Goal: Information Seeking & Learning: Learn about a topic

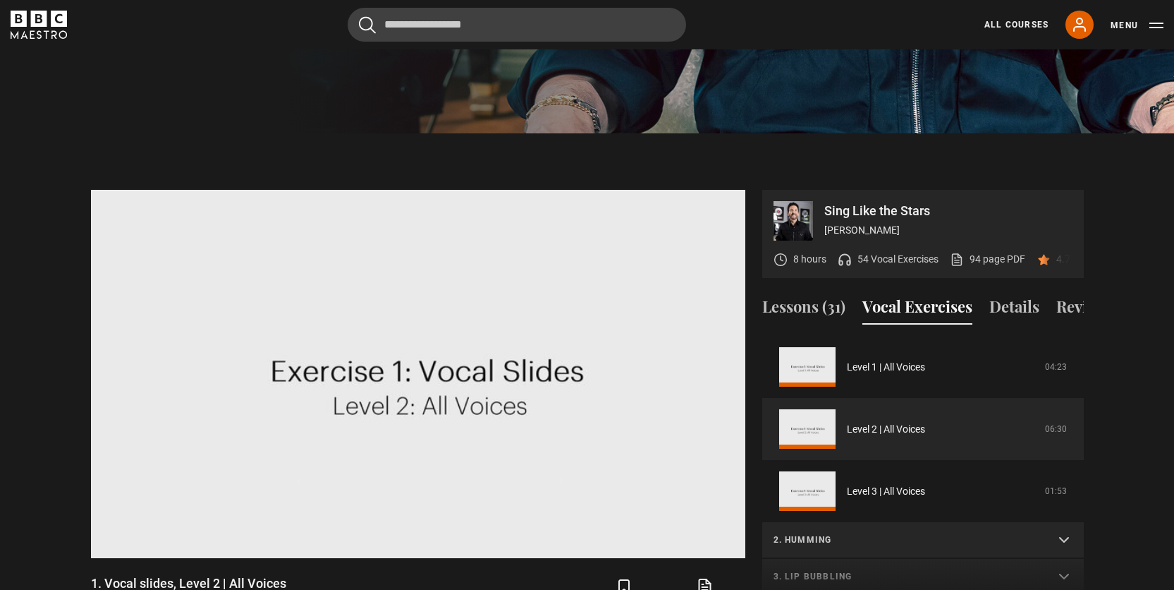
scroll to position [561, 0]
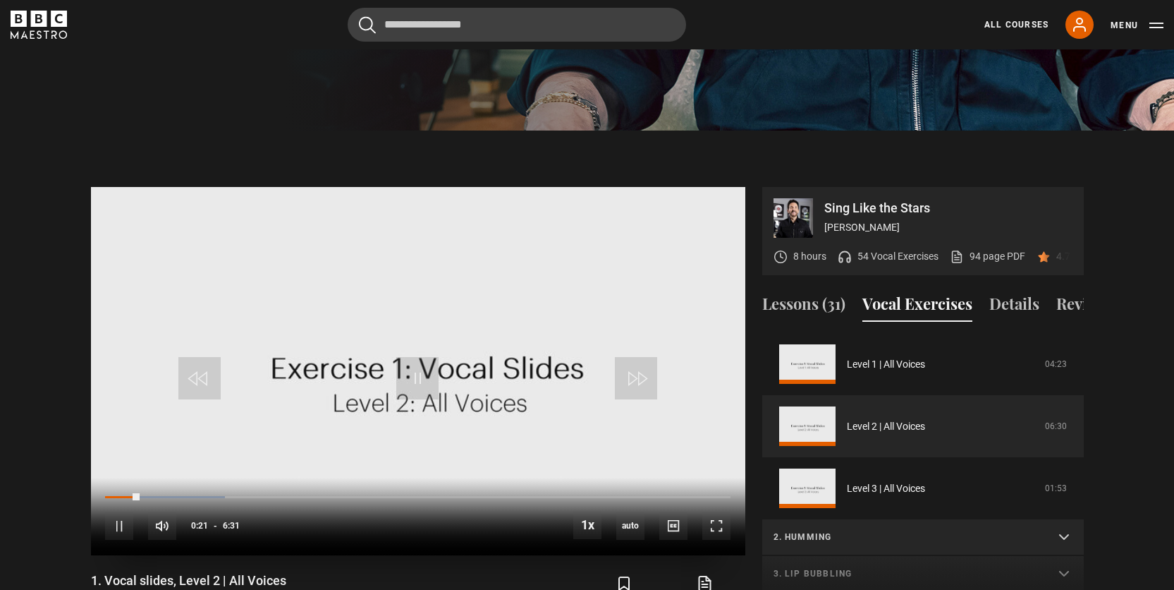
click at [121, 478] on div "10s Skip Back 10 seconds Pause 10s Skip Forward 10 seconds Loaded : 19.18% 0:14…" at bounding box center [418, 517] width 655 height 78
click at [120, 495] on div "Loaded : 19.18% 0:09 0:22" at bounding box center [417, 497] width 625 height 4
click at [116, 511] on span "Video Player" at bounding box center [119, 525] width 28 height 28
click at [726, 511] on span "Video Player" at bounding box center [717, 525] width 28 height 28
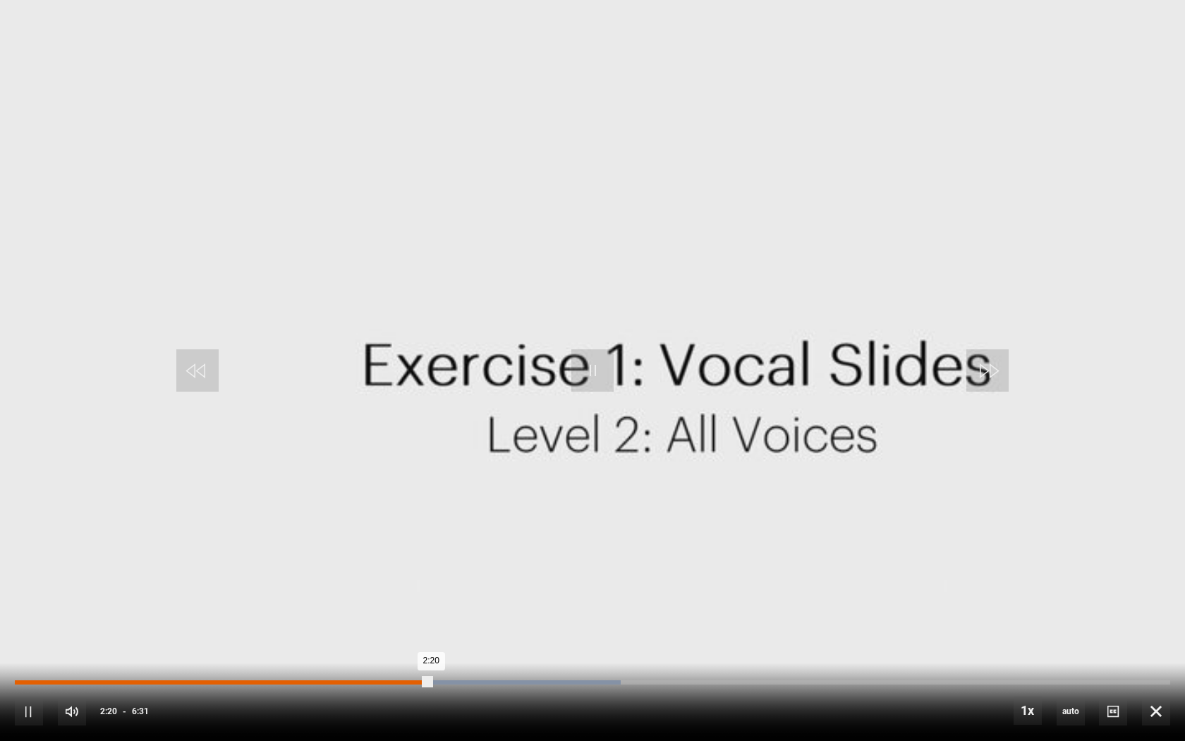
click at [387, 589] on div "2:05" at bounding box center [388, 682] width 2 height 4
click at [353, 589] on div "10s Skip Back 10 seconds Pause 10s Skip Forward 10 seconds Loaded : 52.43% 1:56…" at bounding box center [592, 701] width 1185 height 78
click at [353, 589] on div "10s Skip Back 10 seconds Pause 10s Skip Forward 10 seconds Loaded : 52.43% 1:54…" at bounding box center [592, 701] width 1185 height 78
click at [350, 589] on div "1:53" at bounding box center [351, 682] width 2 height 4
click at [269, 589] on div "Loaded : 33.25% 1:26 1:53" at bounding box center [592, 682] width 1155 height 4
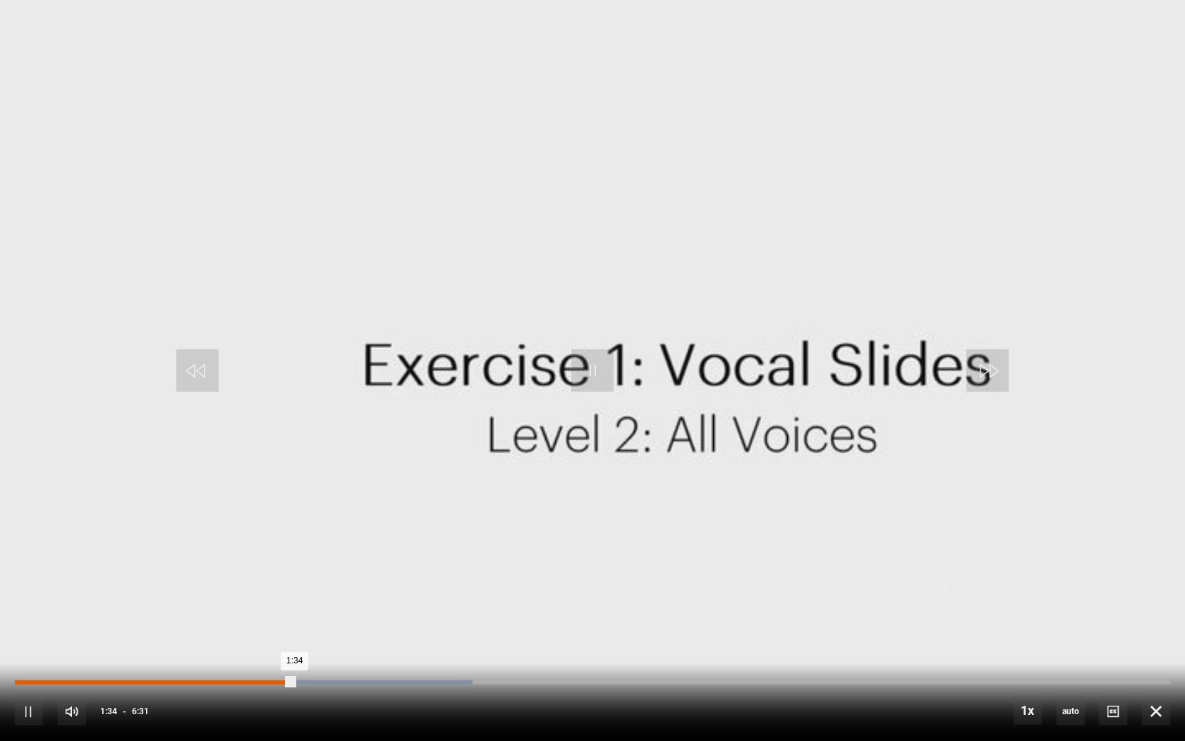
click at [235, 589] on div "Loaded : 39.64% 1:14 1:34" at bounding box center [592, 682] width 1155 height 4
click at [192, 589] on div "Loaded : 35.81% 0:59 0:59" at bounding box center [592, 682] width 1155 height 4
click at [128, 589] on div "Loaded : 20.46% 0:38 0:38" at bounding box center [592, 682] width 1155 height 4
click at [109, 589] on div "Loaded : 20.46% 0:31 0:31" at bounding box center [592, 682] width 1155 height 4
click at [81, 589] on div "Loaded : 16.62% 0:22 0:33" at bounding box center [592, 682] width 1155 height 4
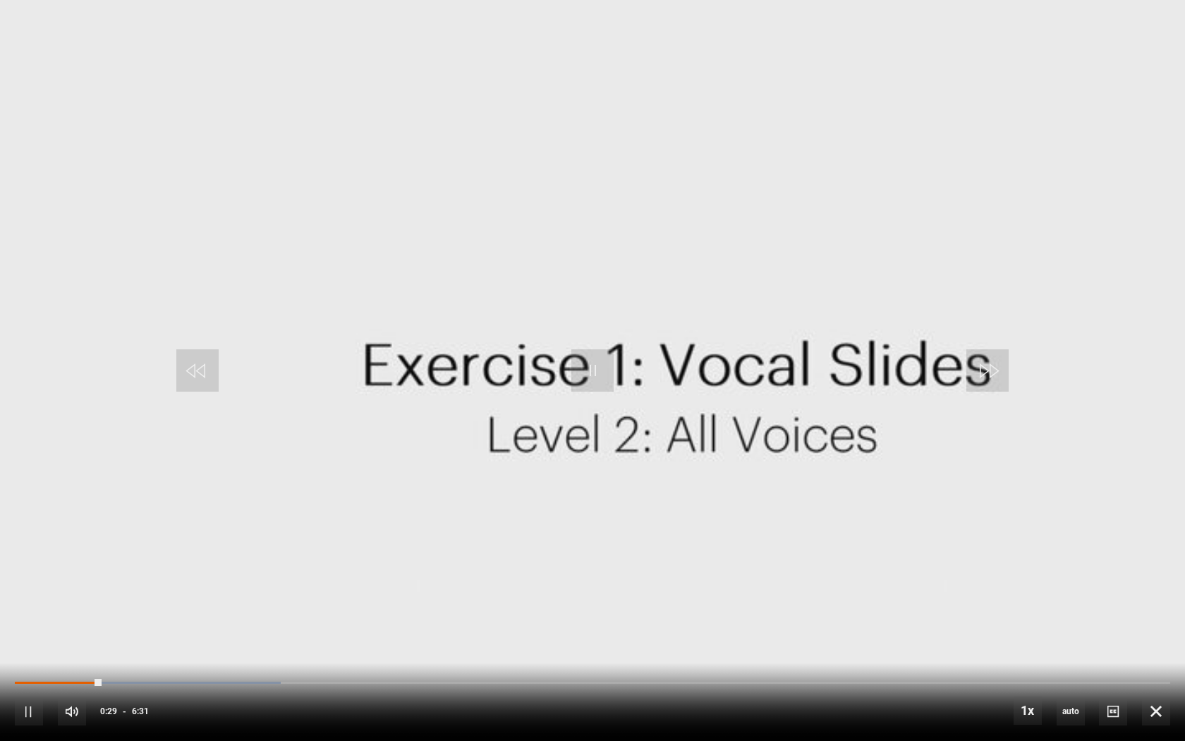
click at [49, 589] on div "10s Skip Back 10 seconds Pause 10s Skip Forward 10 seconds Loaded : 23.02% 0:12…" at bounding box center [592, 701] width 1185 height 78
click at [51, 589] on div "10s Skip Back 10 seconds Pause 10s Skip Forward 10 seconds Loaded : 24.30% 0:11…" at bounding box center [592, 701] width 1185 height 78
click at [51, 589] on div "0:12" at bounding box center [52, 682] width 2 height 4
click at [84, 589] on div "Loaded : 35.81% 0:23 1:16" at bounding box center [592, 682] width 1155 height 4
click at [51, 589] on div "0:12" at bounding box center [52, 682] width 2 height 4
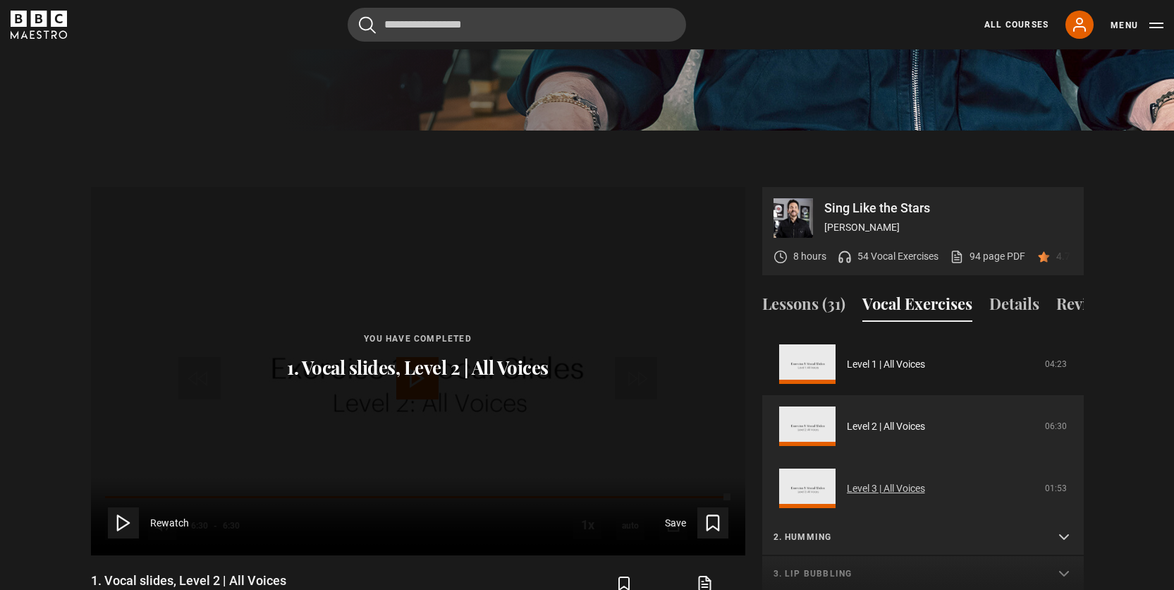
click at [870, 481] on link "Level 3 | All Voices" at bounding box center [886, 488] width 78 height 15
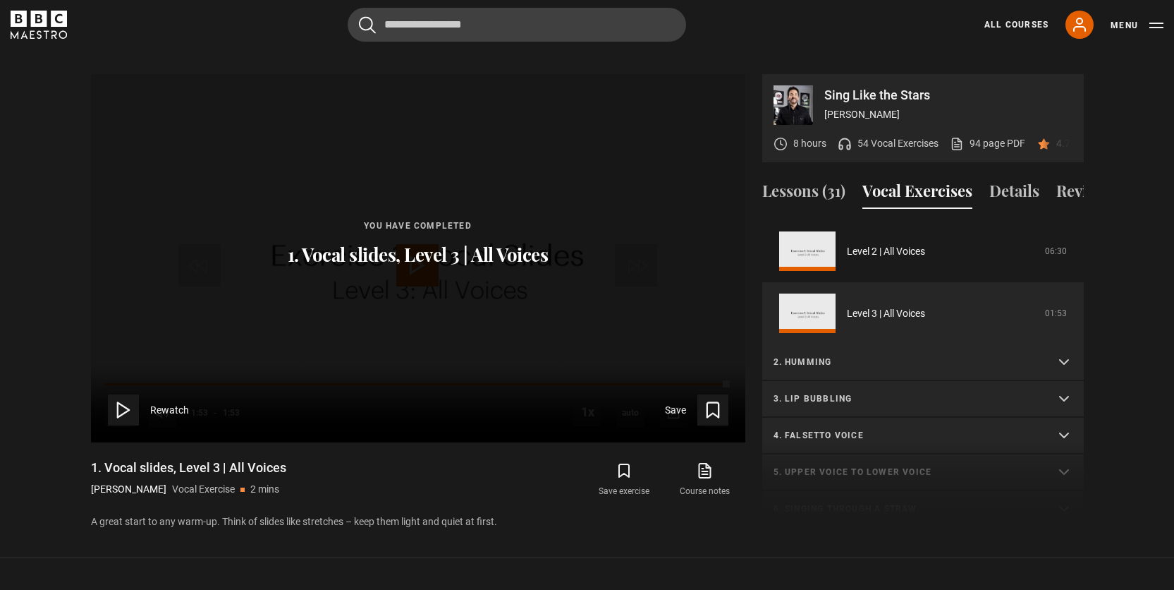
click at [869, 356] on p "2. Humming" at bounding box center [906, 362] width 265 height 13
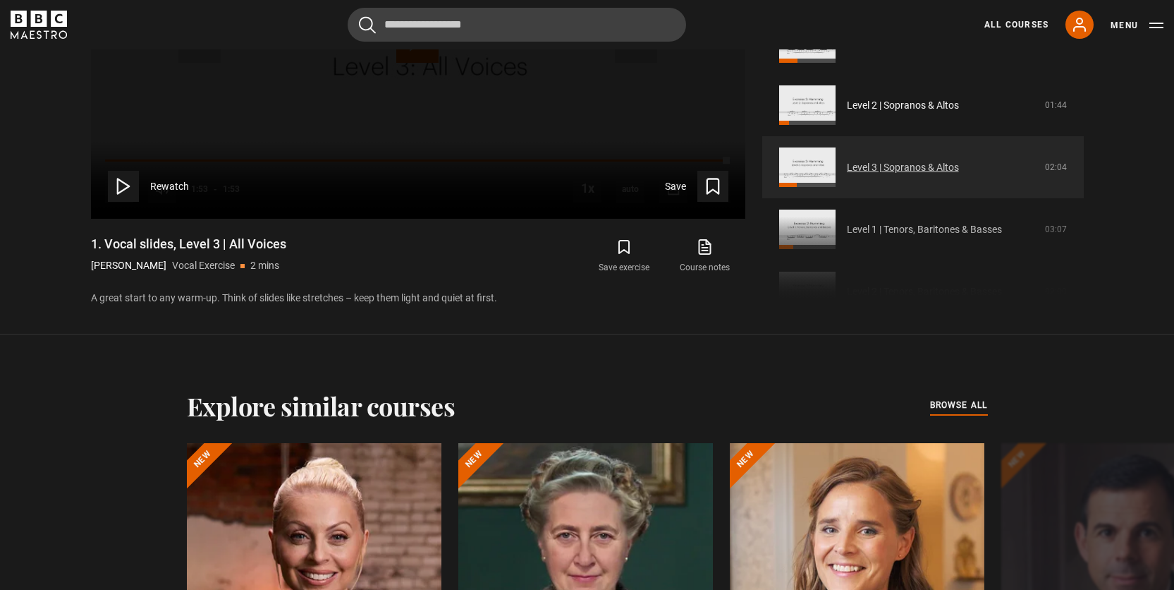
scroll to position [250, 0]
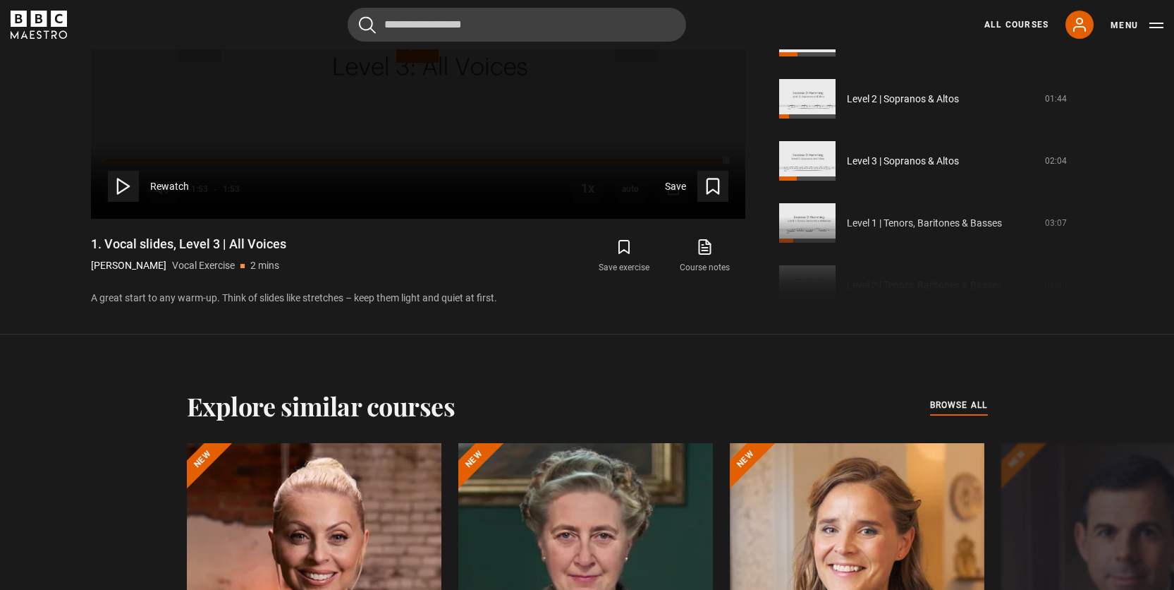
click at [863, 200] on div "1. Vocal slides Level 1 | All Voices 04:23 Level 2 | All Voices 06:30 Level 3 |…" at bounding box center [924, 148] width 322 height 305
click at [864, 207] on div "1. Vocal slides Level 1 | All Voices 04:23 Level 2 | All Voices 06:30 Level 3 |…" at bounding box center [924, 148] width 322 height 305
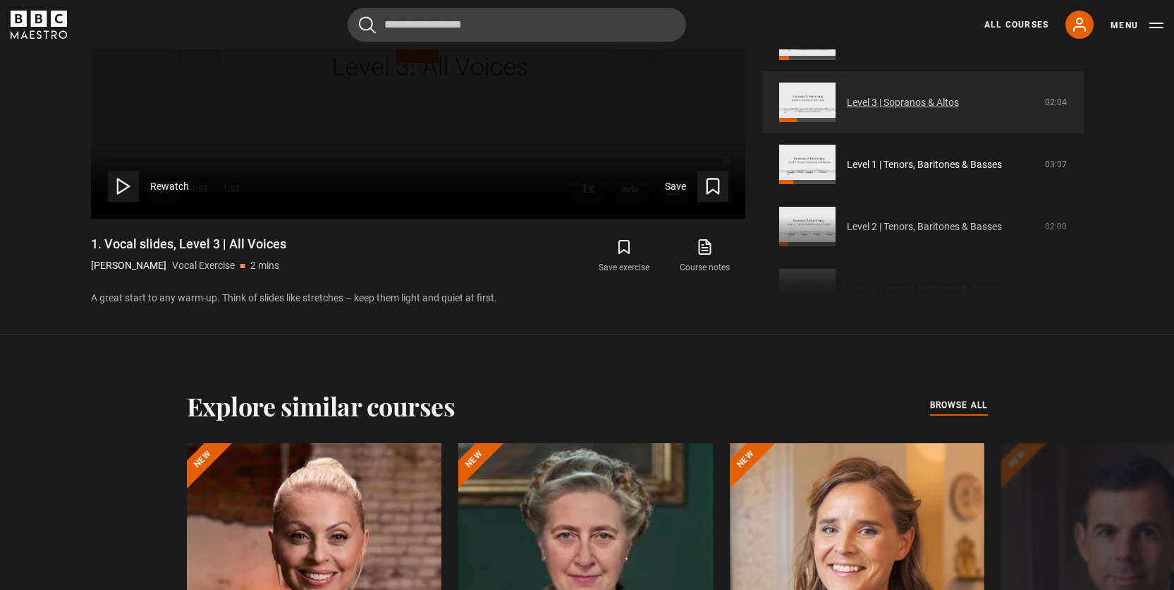
scroll to position [310, 0]
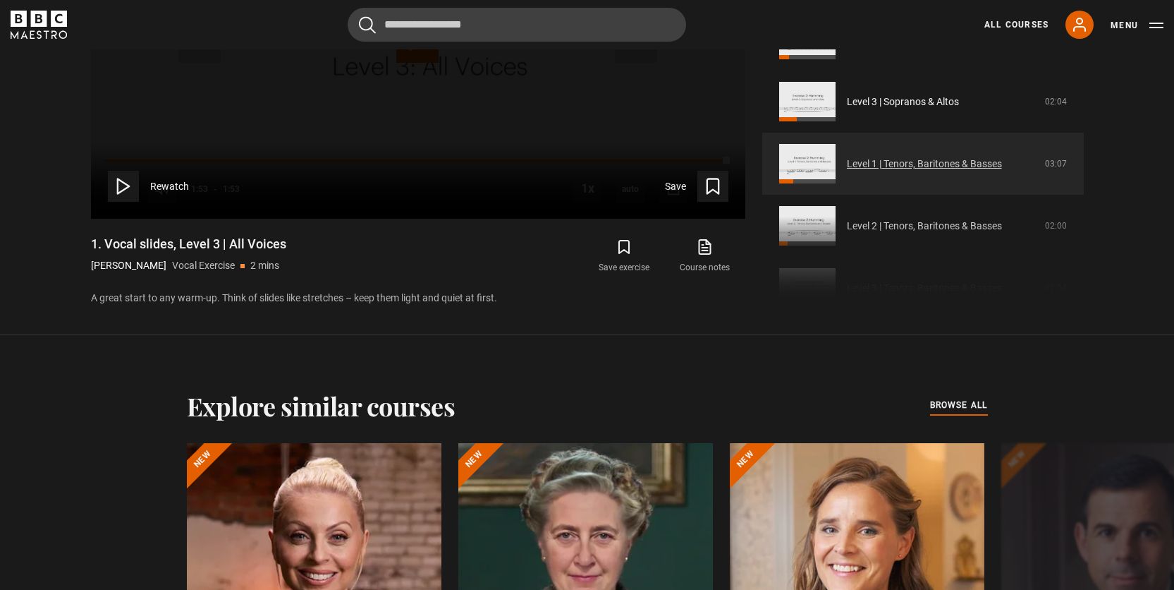
click at [946, 157] on link "Level 1 | Tenors, Baritones & Basses" at bounding box center [924, 164] width 155 height 15
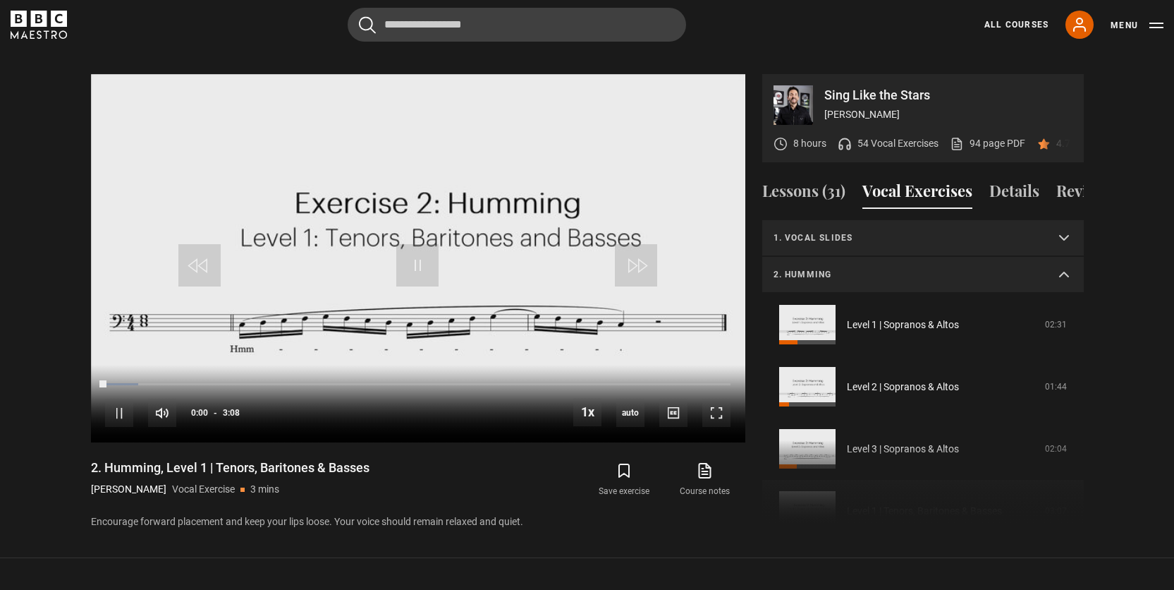
scroll to position [198, 0]
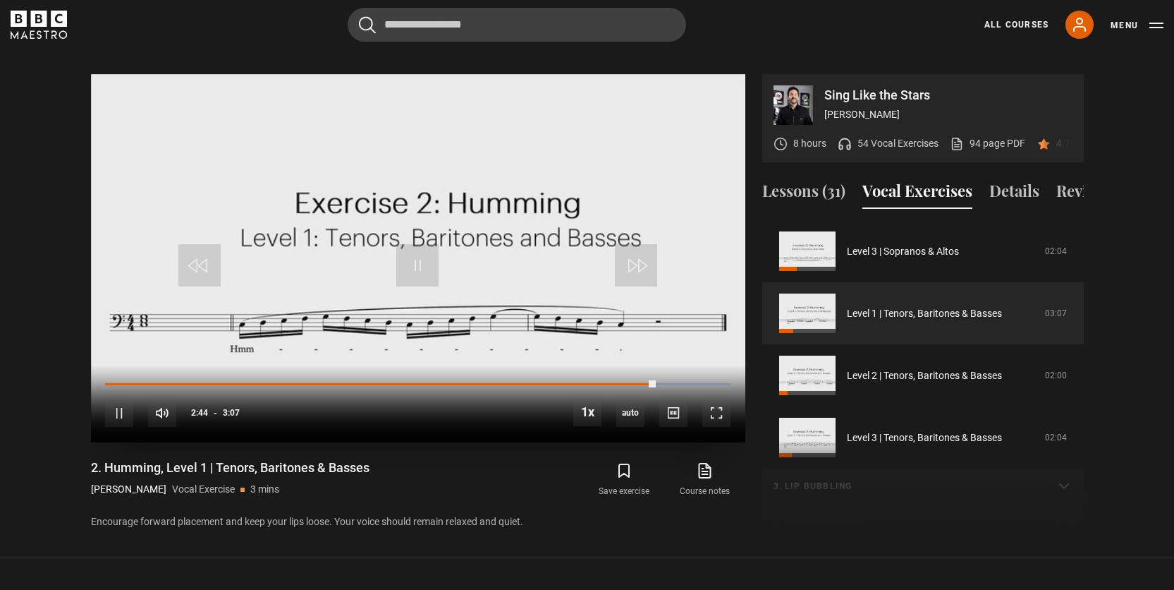
click at [159, 370] on div "10s Skip Back 10 seconds Pause 10s Skip Forward 10 seconds Loaded : 100.00% 0:1…" at bounding box center [418, 404] width 655 height 78
click at [162, 382] on div "Loaded : 100.00% 0:16 2:45" at bounding box center [417, 384] width 625 height 4
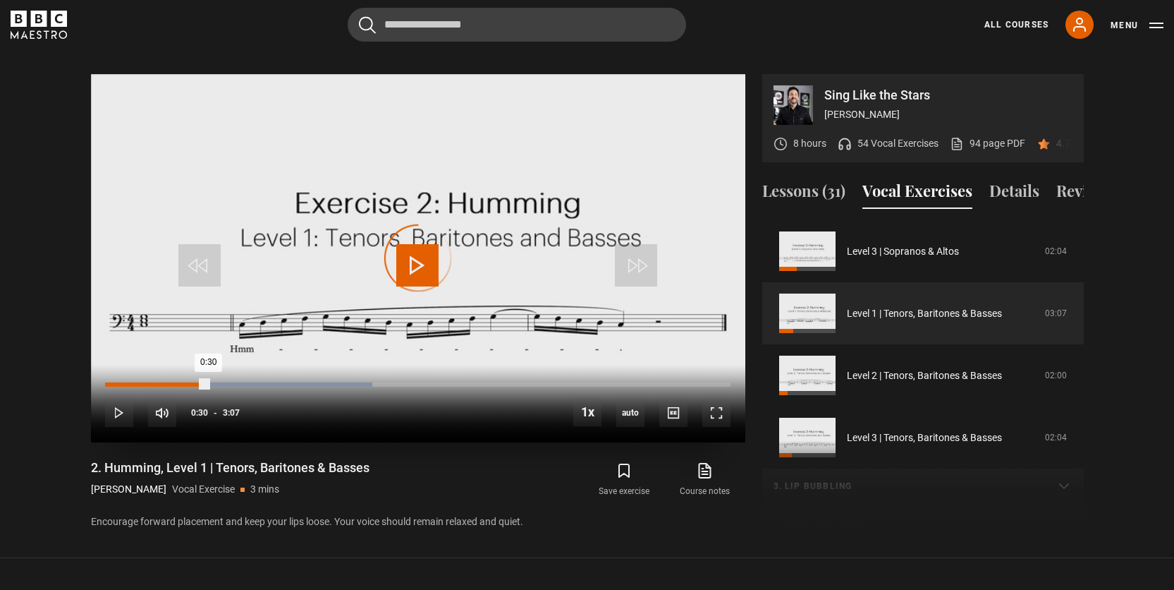
click at [208, 382] on div "Loaded : 42.72% 0:30 0:30" at bounding box center [417, 384] width 625 height 4
click at [228, 382] on div "Loaded : 50.73% 0:36 0:36" at bounding box center [417, 384] width 625 height 4
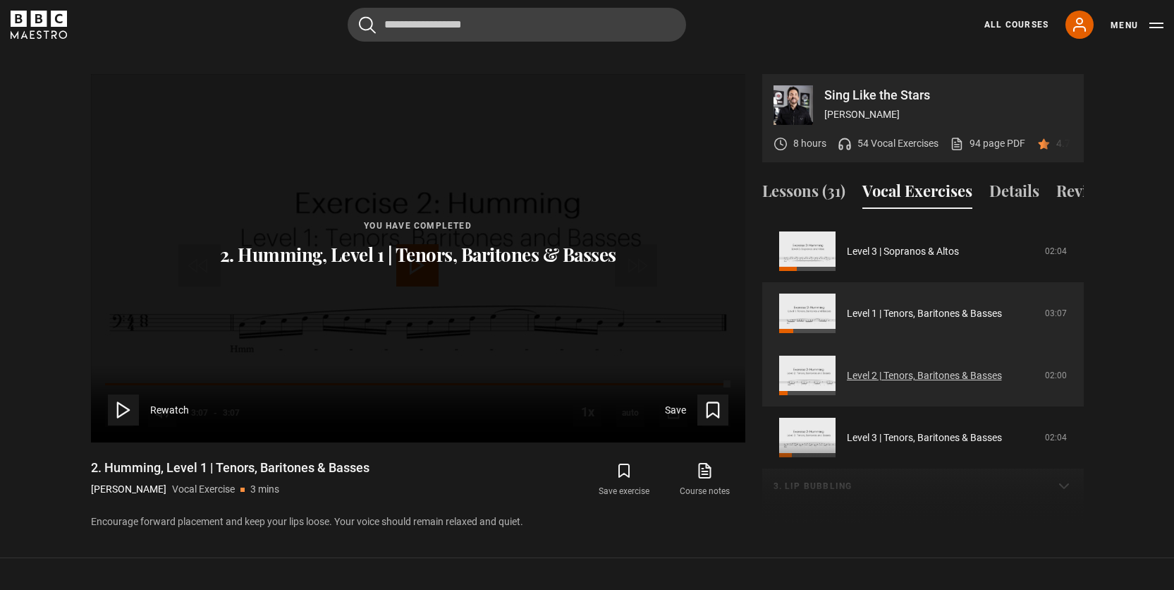
click at [877, 368] on link "Level 2 | Tenors, Baritones & Basses" at bounding box center [924, 375] width 155 height 15
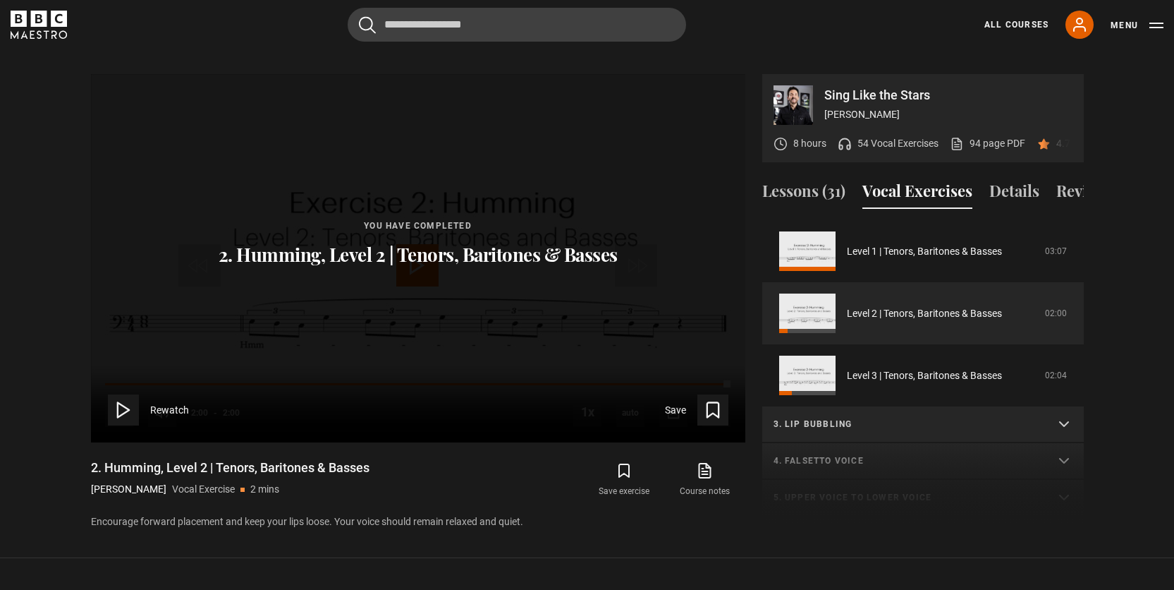
click at [121, 400] on icon at bounding box center [124, 410] width 20 height 20
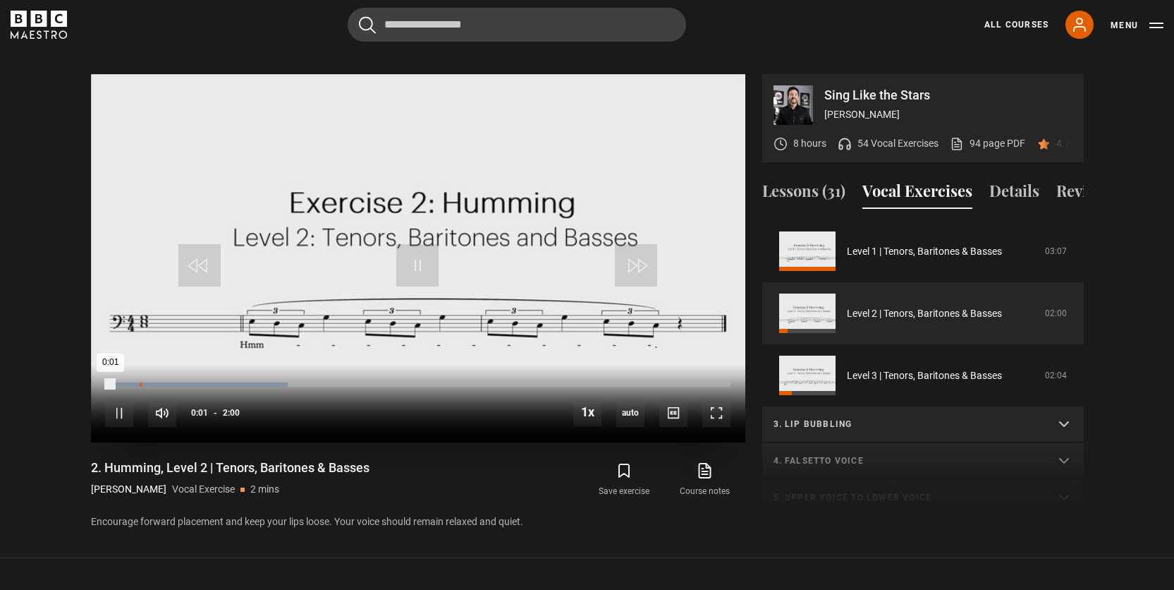
click at [138, 382] on div "Loaded : 29.17% 0:06 0:01" at bounding box center [417, 384] width 625 height 4
click at [188, 390] on div "Loaded : 100.00% 0:15 1:43" at bounding box center [417, 391] width 625 height 2
click at [180, 382] on div "Loaded : 58.33% 0:14 0:18" at bounding box center [417, 384] width 625 height 4
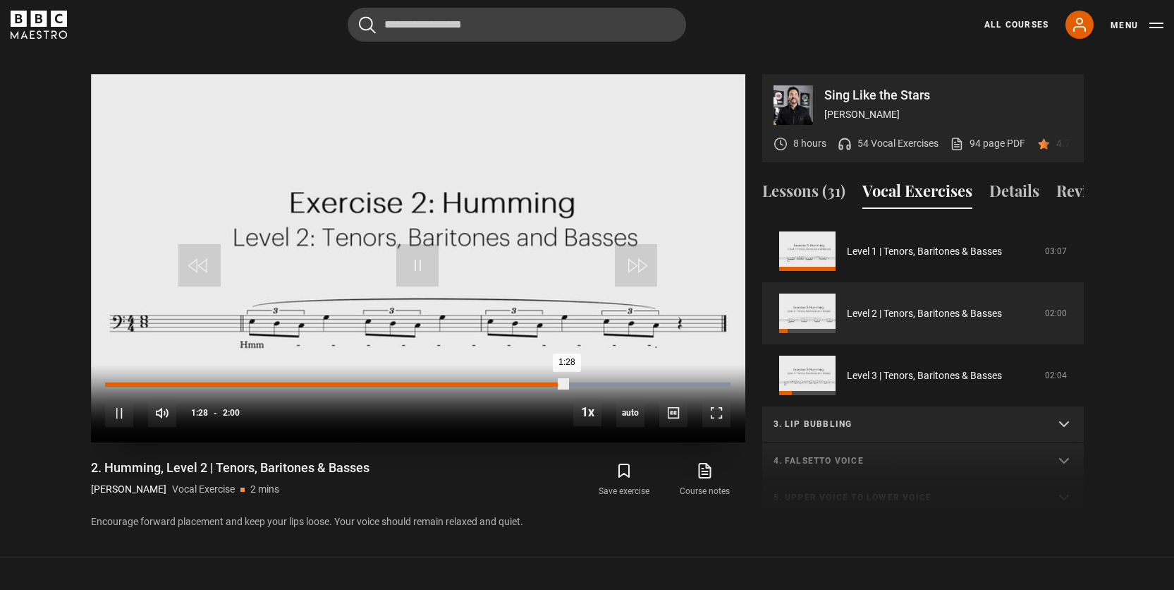
click at [180, 382] on div "Loaded : 100.00% 0:14 1:28" at bounding box center [417, 384] width 625 height 4
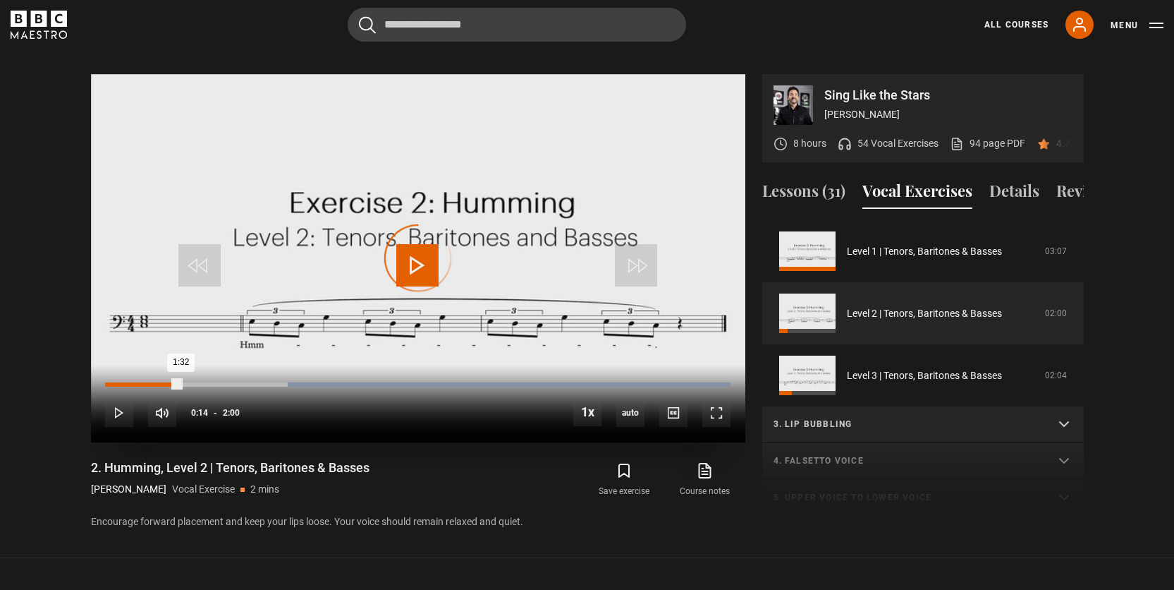
click at [180, 382] on div "Loaded : 100.00% 0:14 1:32" at bounding box center [417, 384] width 625 height 4
click at [180, 382] on div "Loaded : 0.00% 0:14 1:42" at bounding box center [417, 384] width 625 height 4
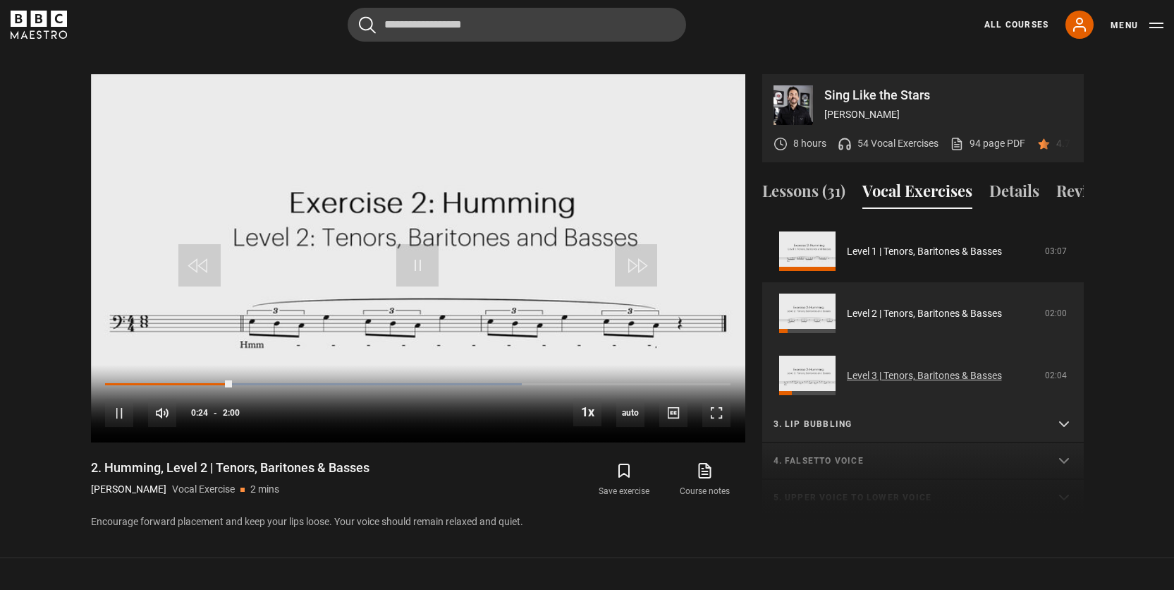
click at [897, 368] on link "Level 3 | Tenors, Baritones & Basses" at bounding box center [924, 375] width 155 height 15
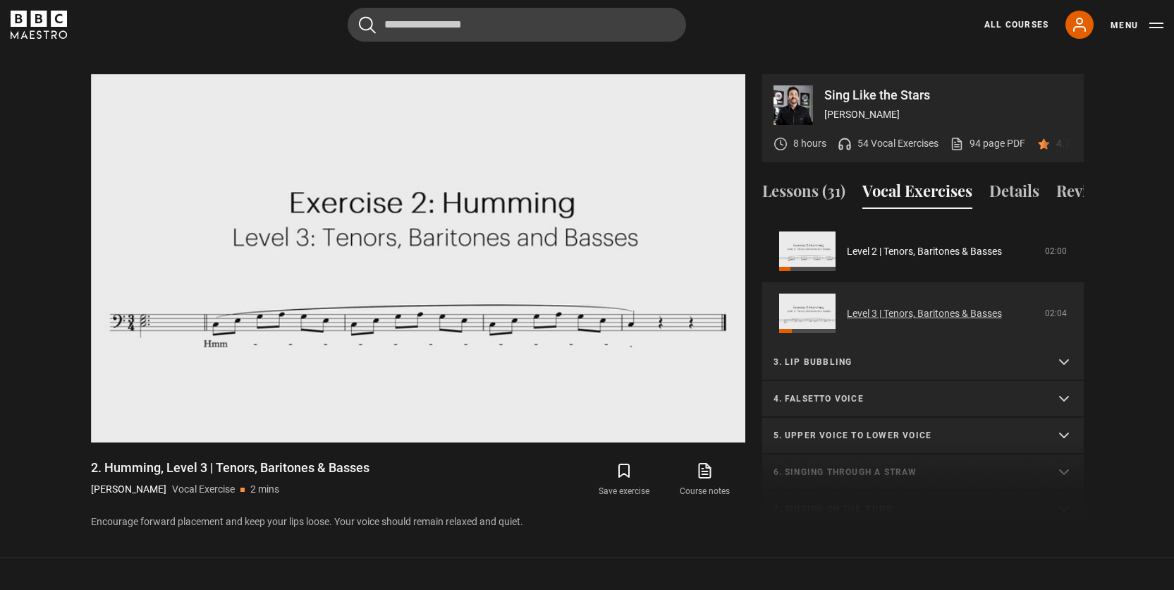
click at [895, 306] on link "Level 3 | Tenors, Baritones & Basses" at bounding box center [924, 313] width 155 height 15
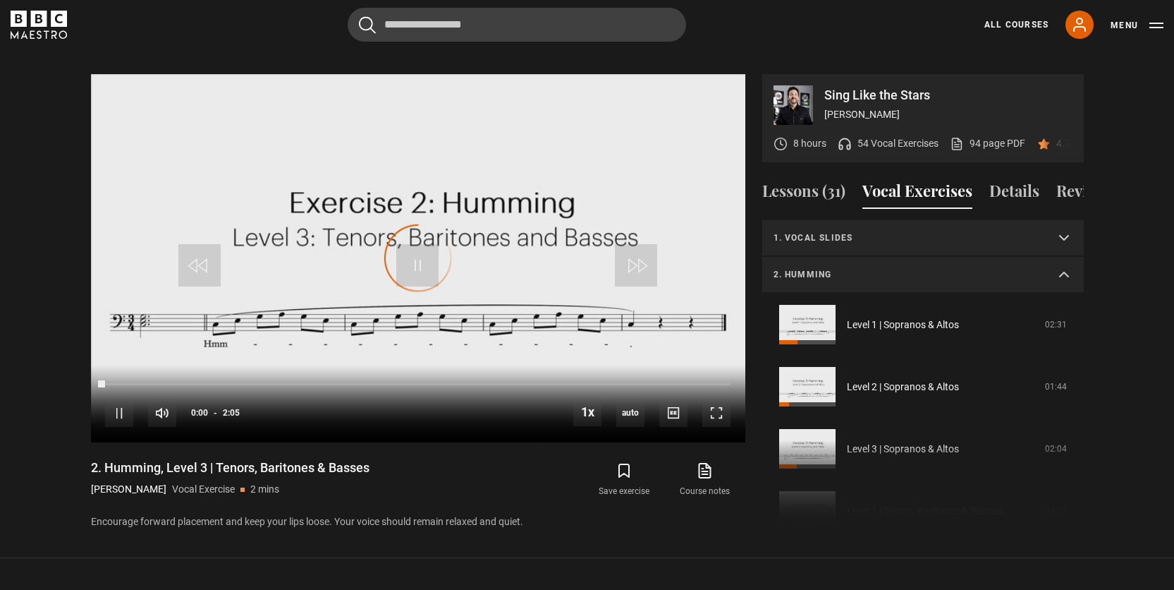
scroll to position [322, 0]
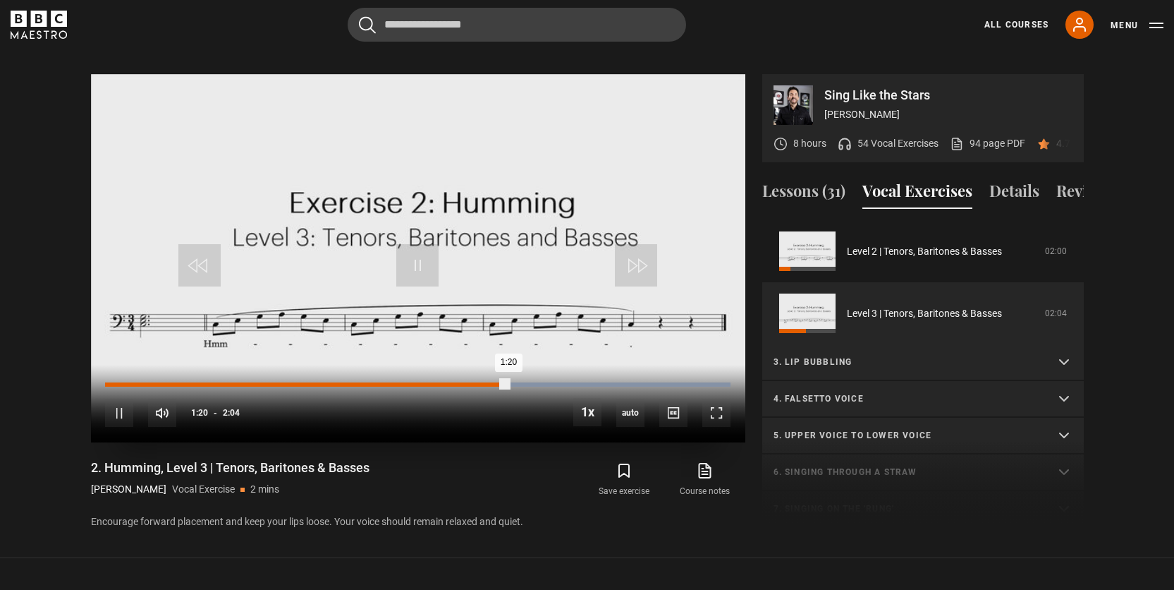
click at [159, 382] on div "1:20" at bounding box center [306, 384] width 403 height 4
click at [164, 382] on div "Loaded : 100.00% 0:11 1:00" at bounding box center [417, 384] width 625 height 4
click at [164, 382] on div "Loaded : 100.00% 0:11 1:17" at bounding box center [417, 384] width 625 height 4
click at [164, 382] on div "Loaded : 100.00% 0:11 1:13" at bounding box center [417, 384] width 625 height 4
click at [164, 382] on div "Loaded : 100.00% 0:11 1:46" at bounding box center [417, 384] width 625 height 4
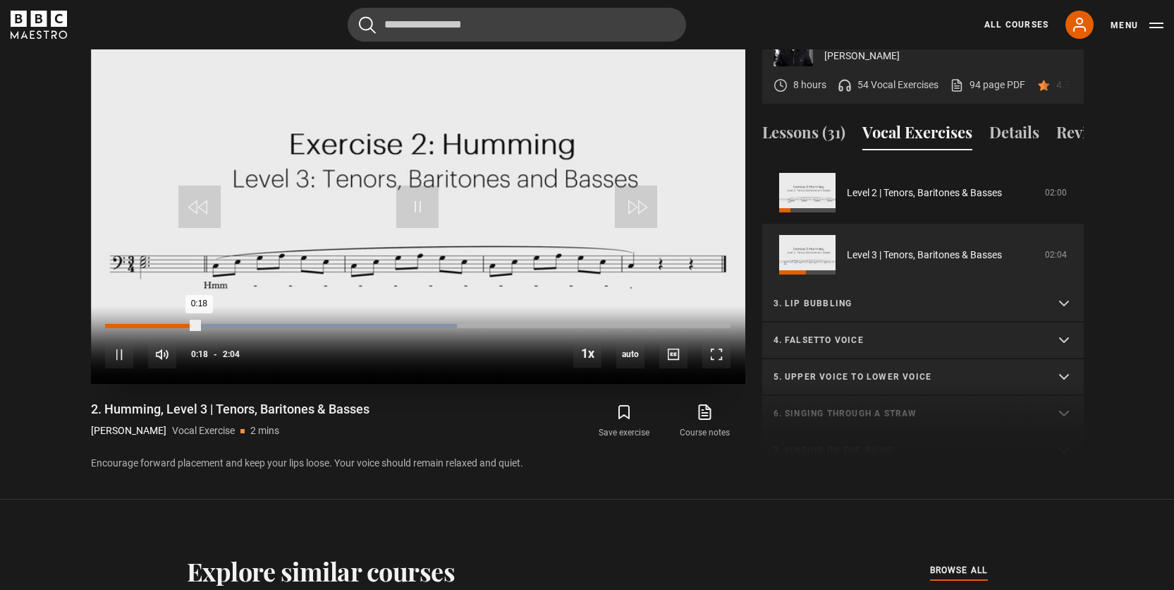
scroll to position [741, 0]
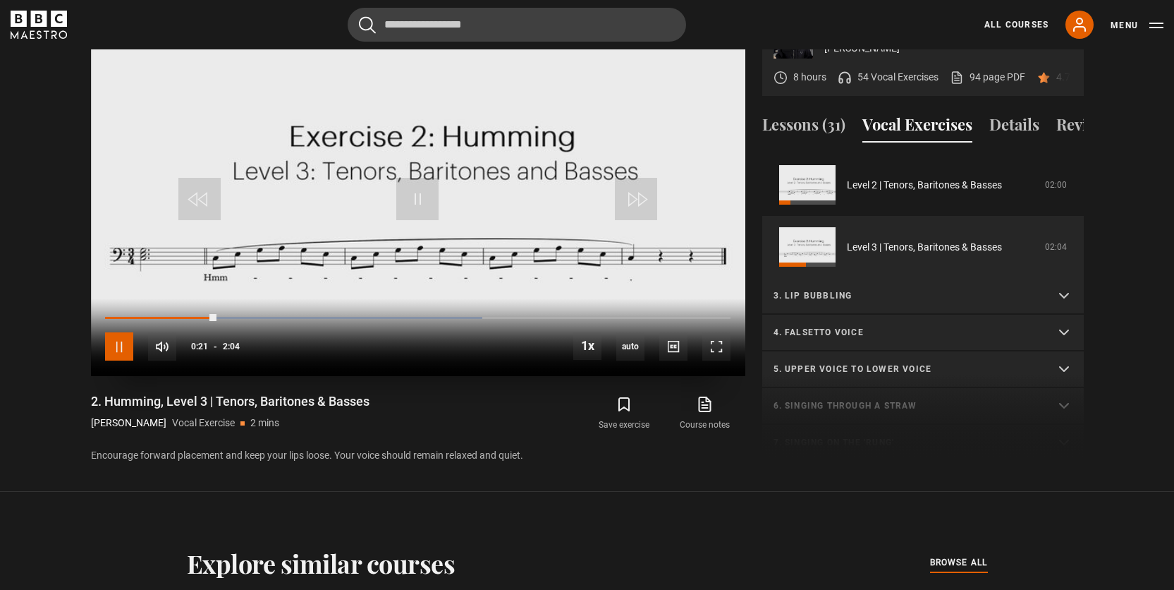
click at [123, 332] on span "Video Player" at bounding box center [119, 346] width 28 height 28
